Goal: Information Seeking & Learning: Learn about a topic

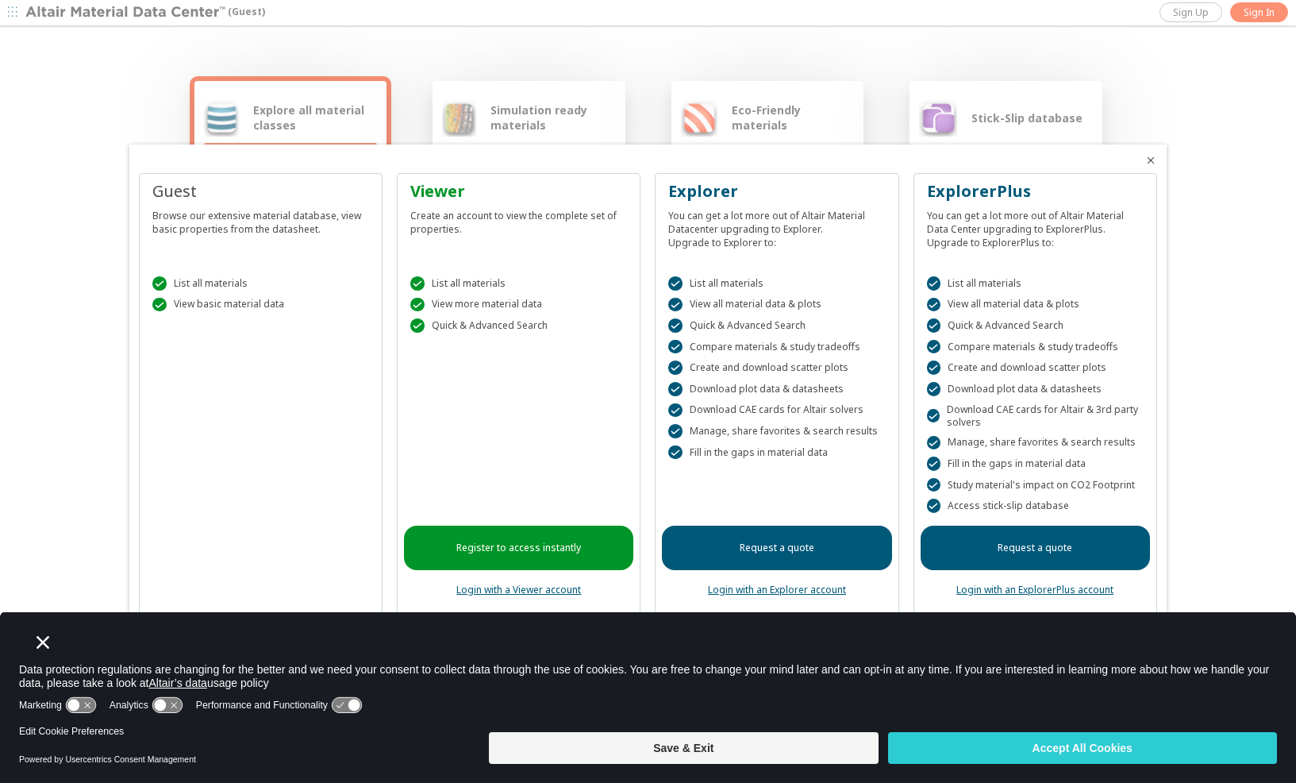
click at [1256, 290] on div at bounding box center [648, 391] width 1296 height 783
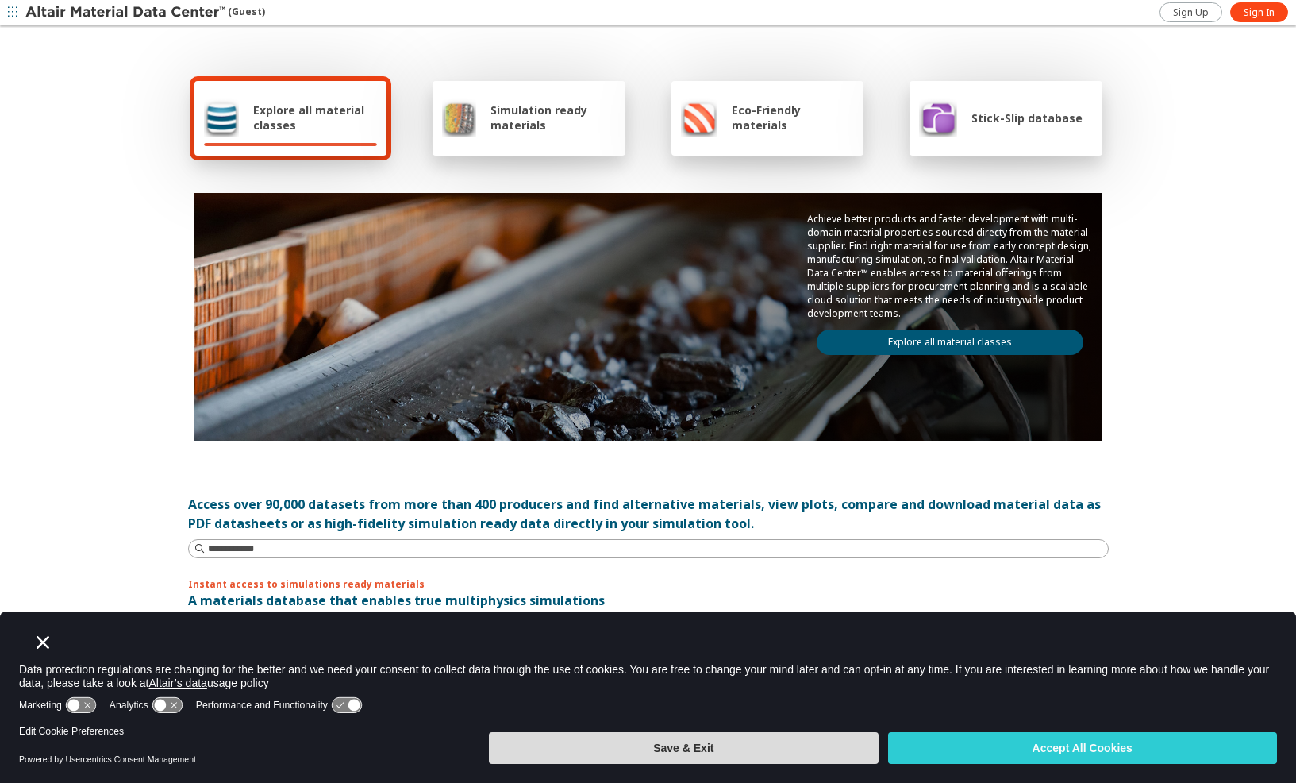
click at [843, 739] on button "Save & Exit" at bounding box center [683, 748] width 389 height 32
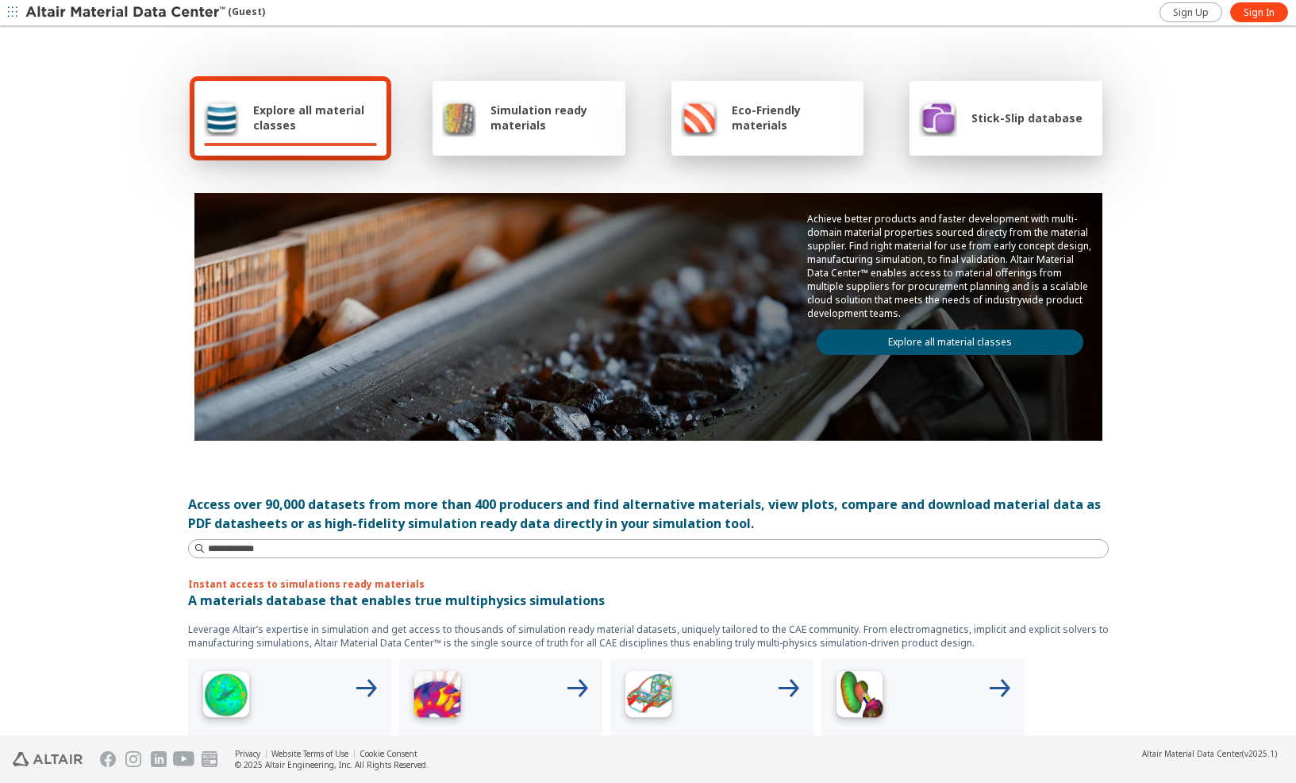
click at [916, 348] on link "Explore all material classes" at bounding box center [950, 341] width 267 height 25
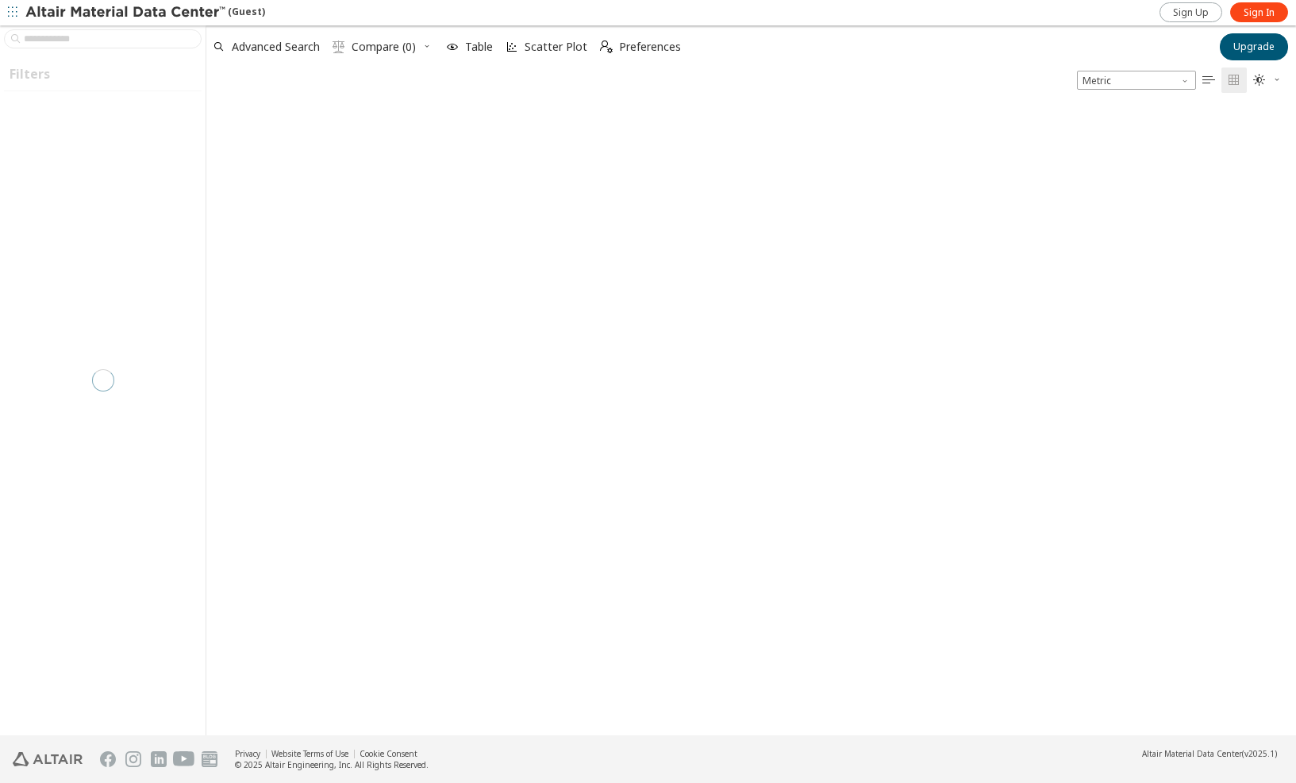
click at [100, 11] on img at bounding box center [126, 13] width 202 height 16
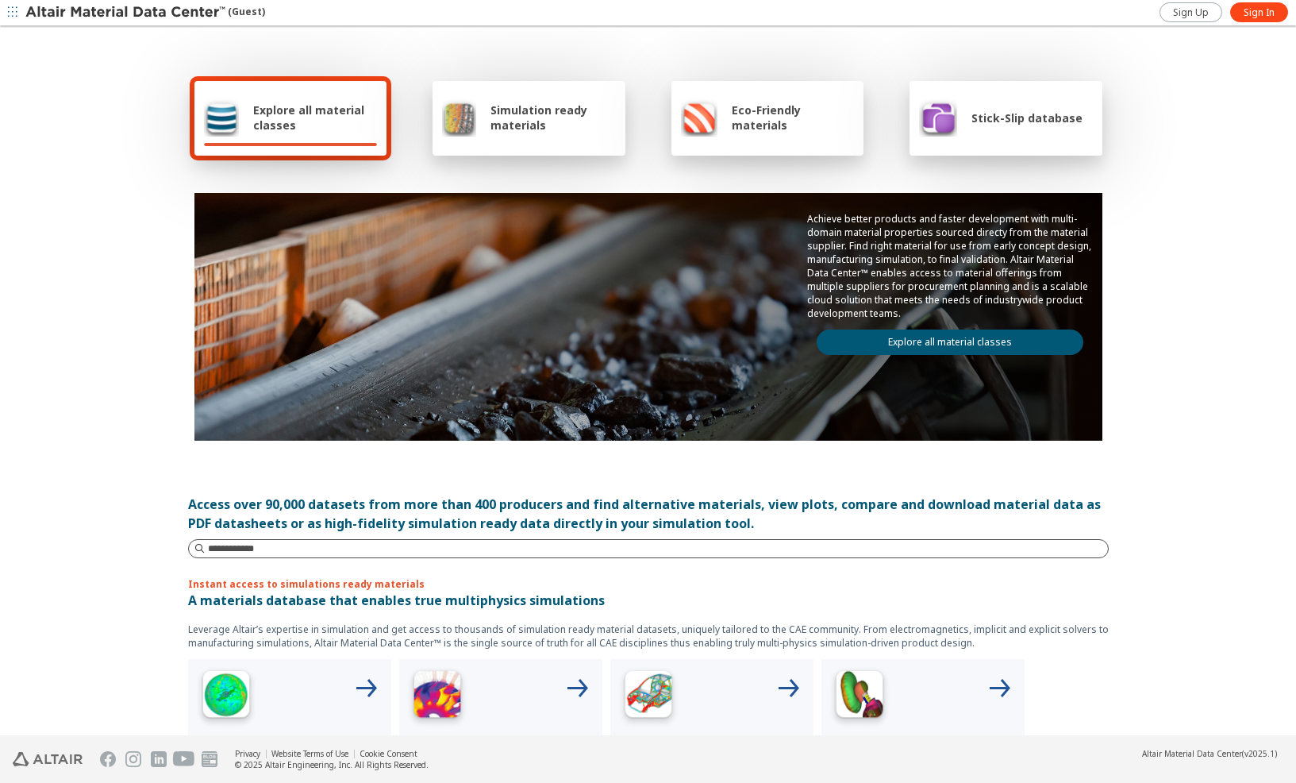
click at [384, 557] on div at bounding box center [648, 548] width 921 height 19
click at [383, 548] on input at bounding box center [658, 549] width 900 height 16
type input "**"
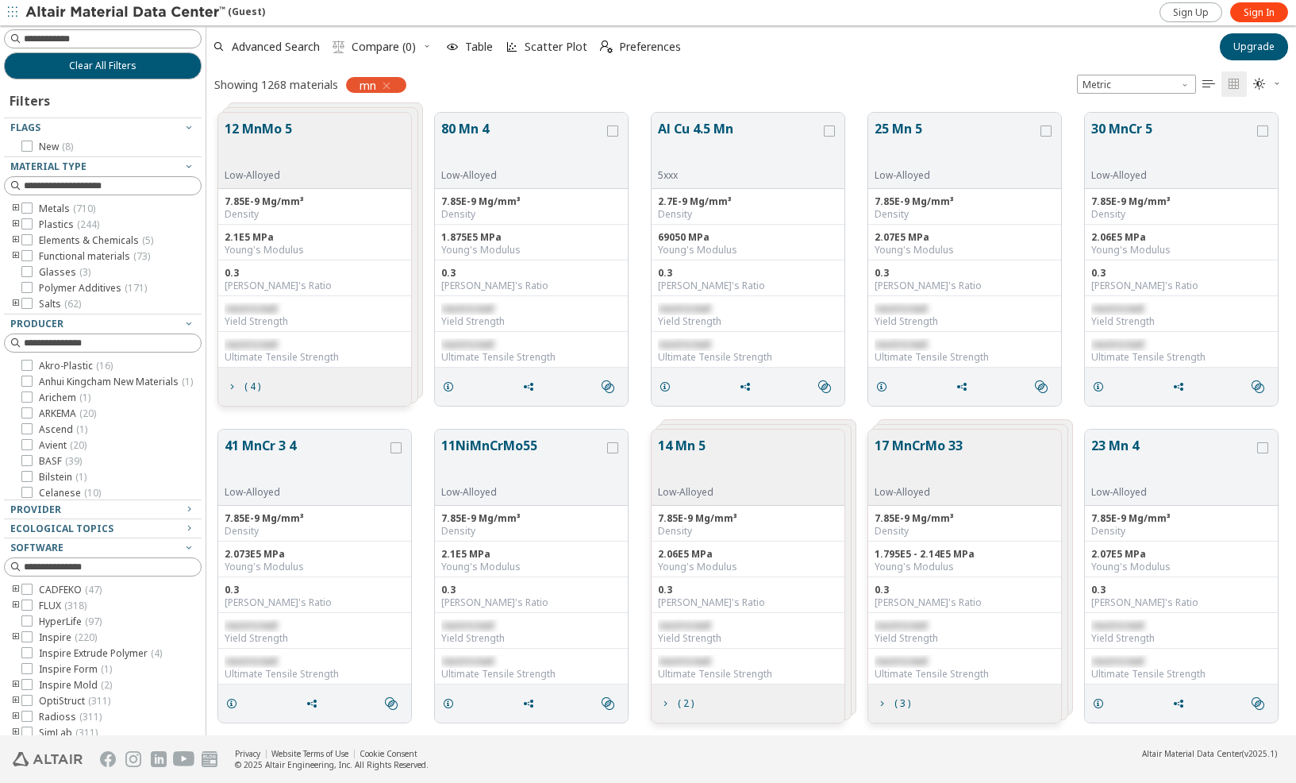
scroll to position [622, 1078]
click at [466, 83] on div "Showing 1268 materials mn Metric   " at bounding box center [751, 83] width 1090 height 33
click at [540, 75] on div "Showing 1268 materials mn Metric   " at bounding box center [751, 83] width 1090 height 33
click at [390, 84] on icon "button" at bounding box center [386, 85] width 13 height 13
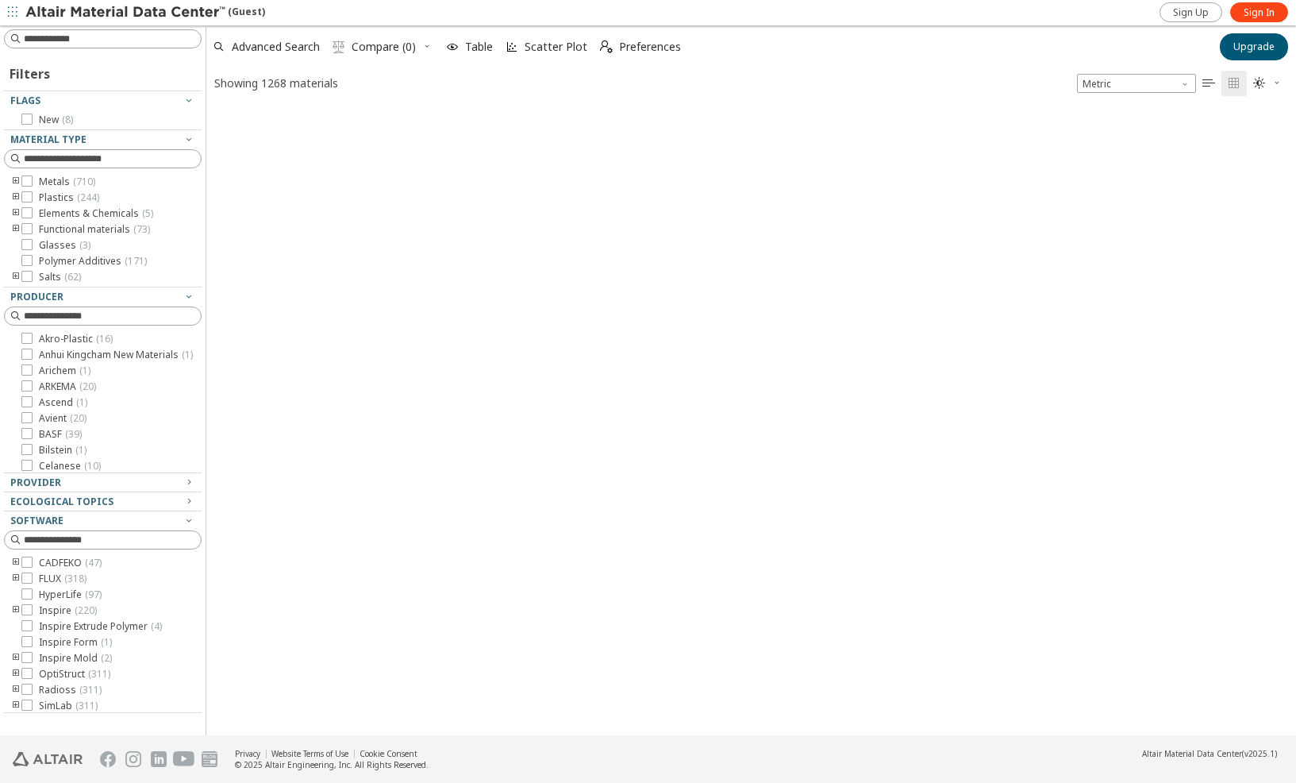
scroll to position [627, 1078]
click at [389, 84] on div "Showing 1268 materials Metric   " at bounding box center [751, 82] width 1090 height 31
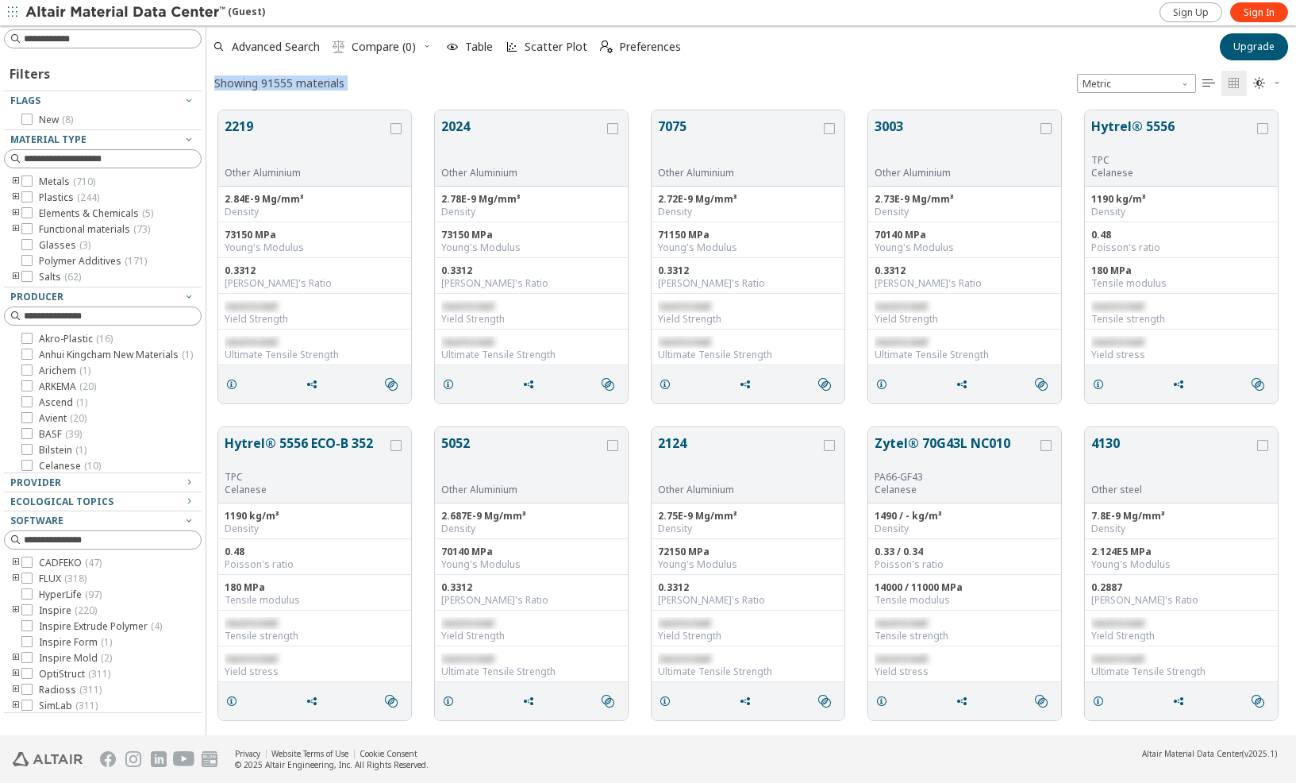
scroll to position [625, 1078]
